Goal: Information Seeking & Learning: Learn about a topic

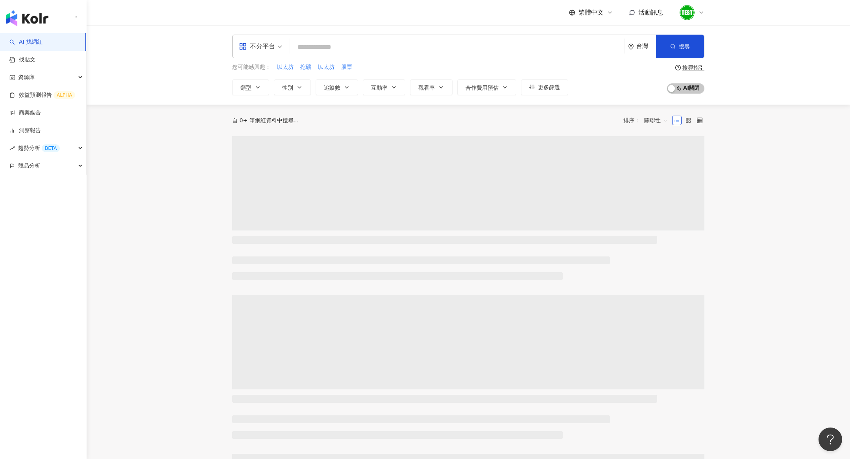
click at [702, 8] on div at bounding box center [692, 13] width 25 height 16
click at [717, 93] on link "方案內容" at bounding box center [706, 91] width 22 height 6
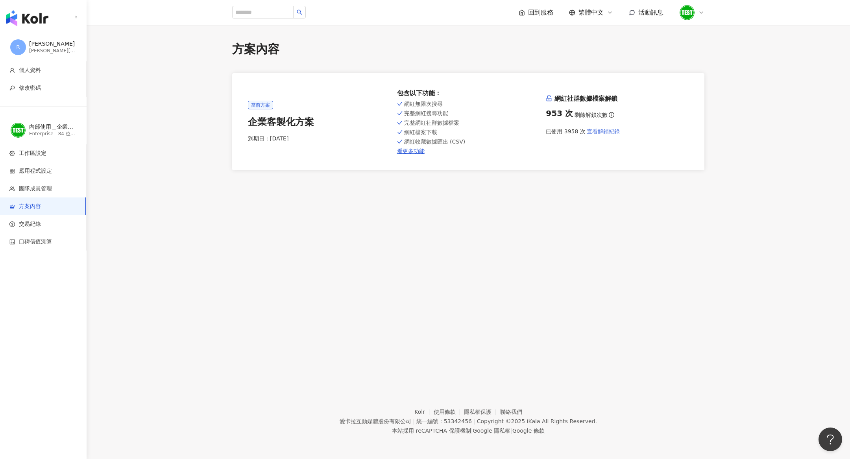
click at [605, 131] on span "查看解鎖紀錄" at bounding box center [603, 131] width 33 height 6
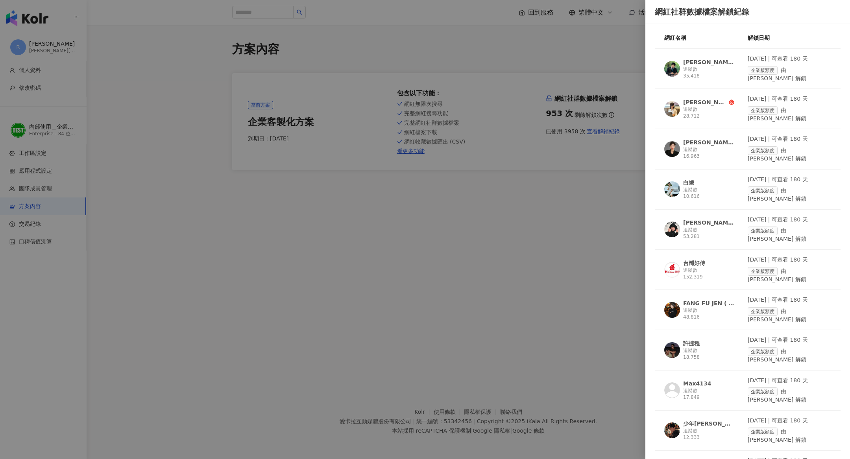
click at [697, 259] on div "台灣好侍" at bounding box center [694, 263] width 22 height 8
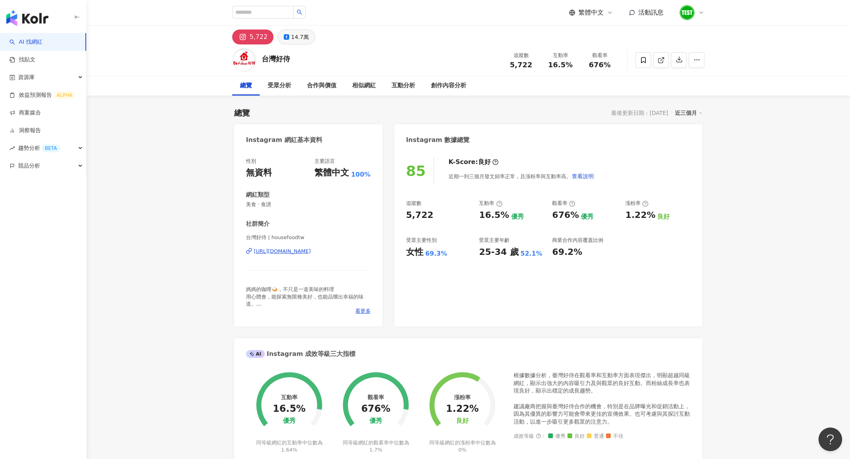
click at [299, 42] on div "14.7萬" at bounding box center [300, 36] width 18 height 11
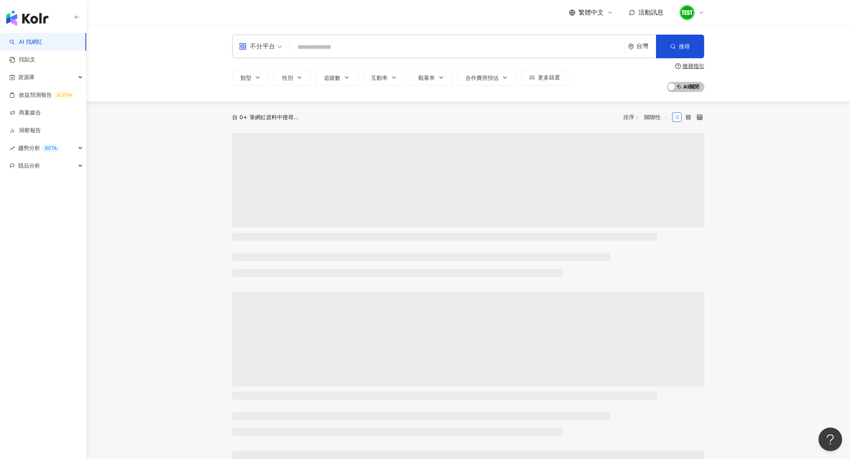
click at [309, 42] on input "search" at bounding box center [457, 47] width 328 height 15
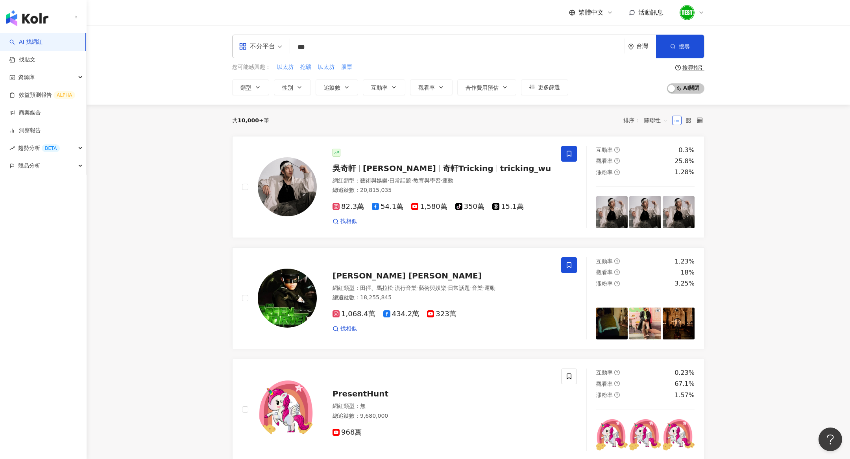
type input "***"
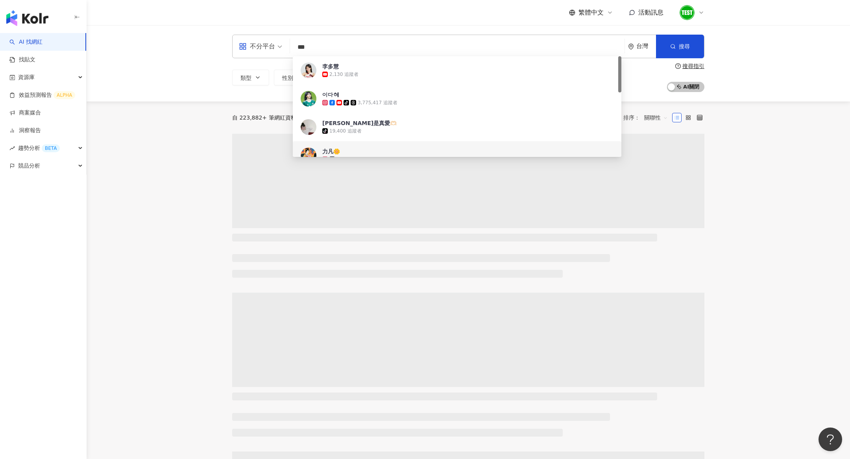
click at [750, 37] on div "不分平台 *** 台灣 搜尋 f2d9cbe5-8f2b-40bc-8ba3-e60135f47ed9 88633dc7-56a9-4956-9e66-567…" at bounding box center [469, 63] width 764 height 76
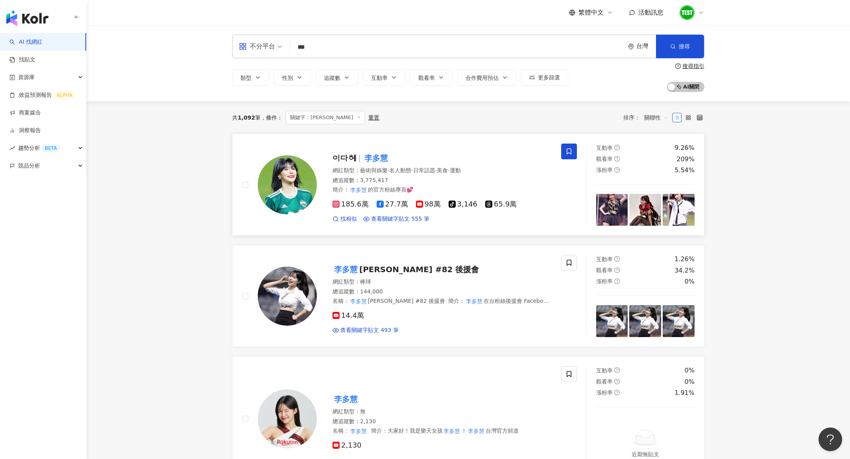
click at [434, 146] on div "이다혜 李多慧 網紅類型 ： 藝術與娛樂 · 名人動態 · 日常話題 · 美食 · 運動 總追蹤數 ： 3,775,417 簡介 ： 李多慧 的官方粉絲…" at bounding box center [434, 184] width 235 height 77
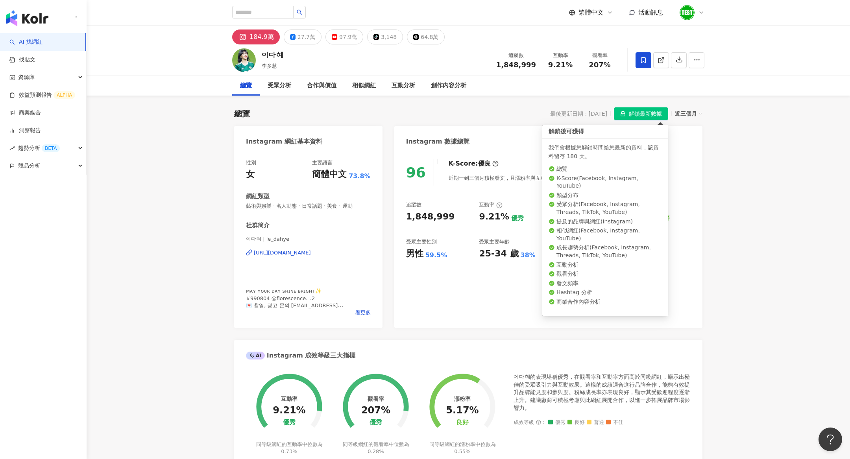
click at [646, 109] on span "解鎖最新數據" at bounding box center [645, 114] width 33 height 13
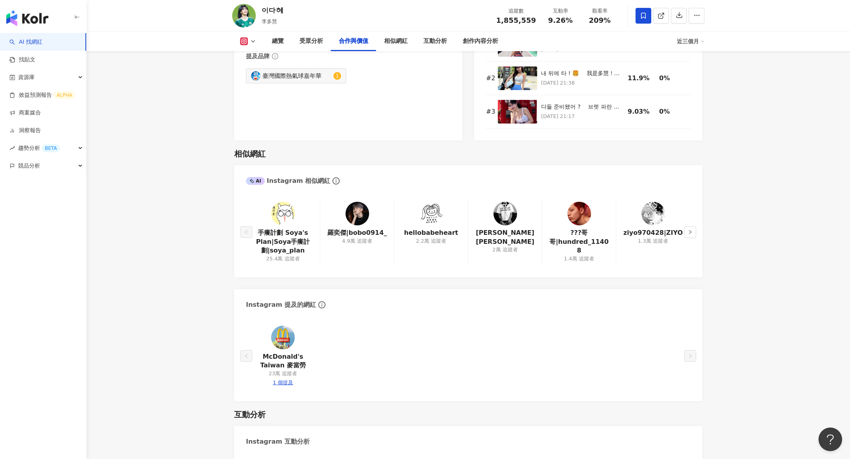
scroll to position [1852, 0]
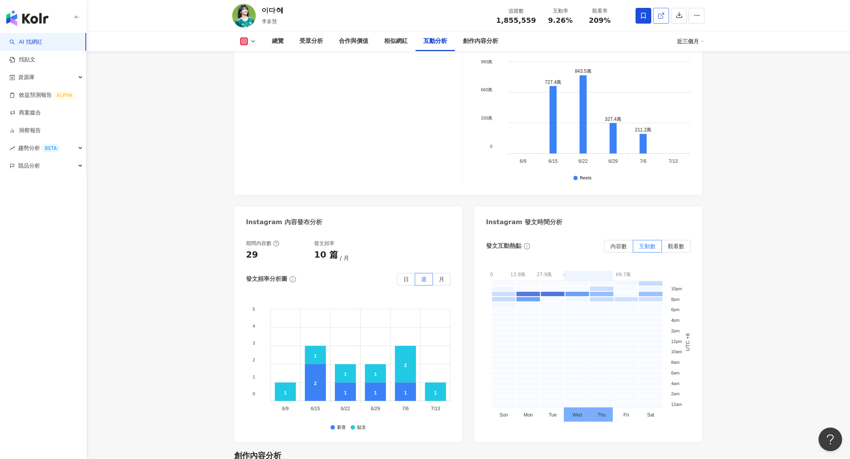
click at [661, 20] on link at bounding box center [662, 16] width 16 height 16
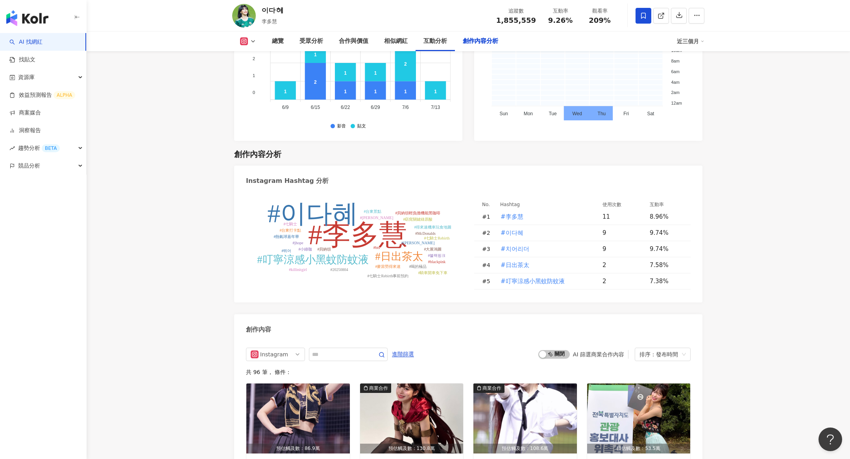
scroll to position [2382, 0]
